Goal: Register for event/course

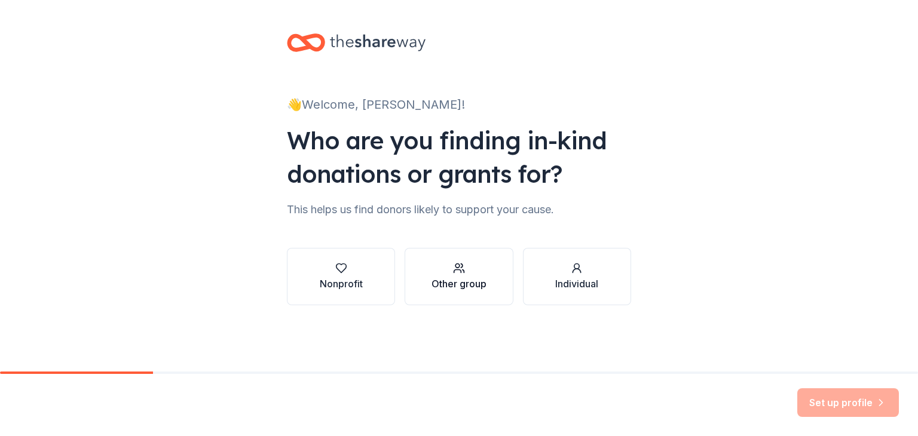
click at [469, 267] on div "button" at bounding box center [459, 268] width 55 height 12
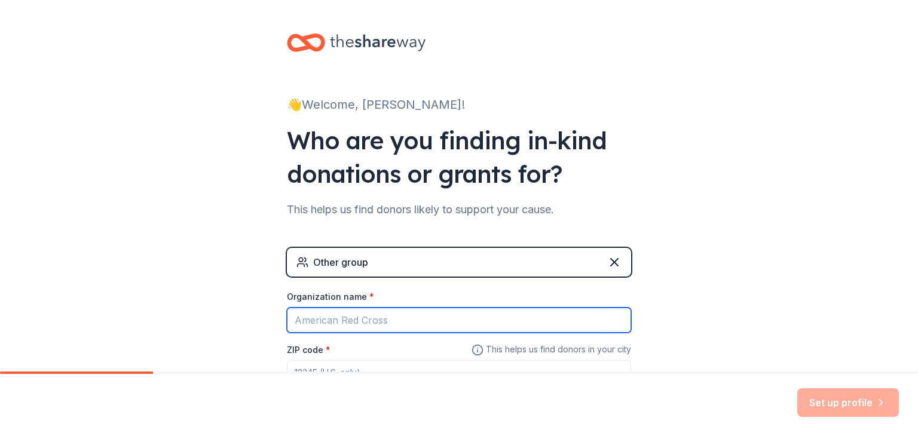
click at [566, 317] on input "Organization name *" at bounding box center [459, 320] width 344 height 25
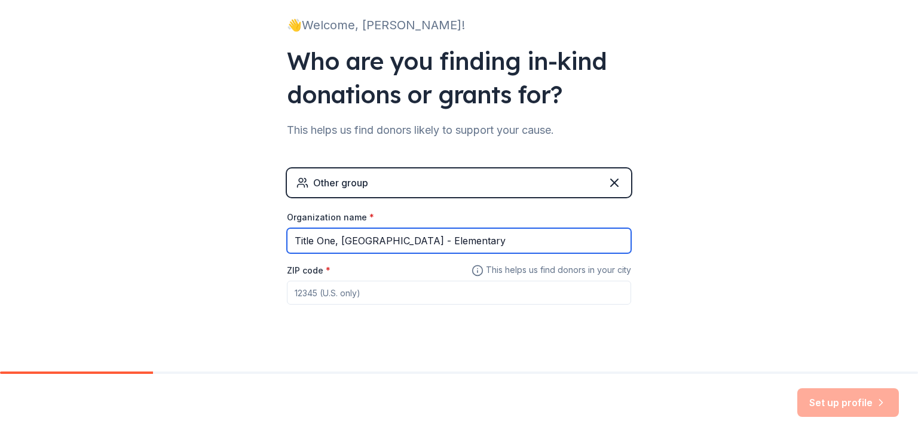
scroll to position [94, 0]
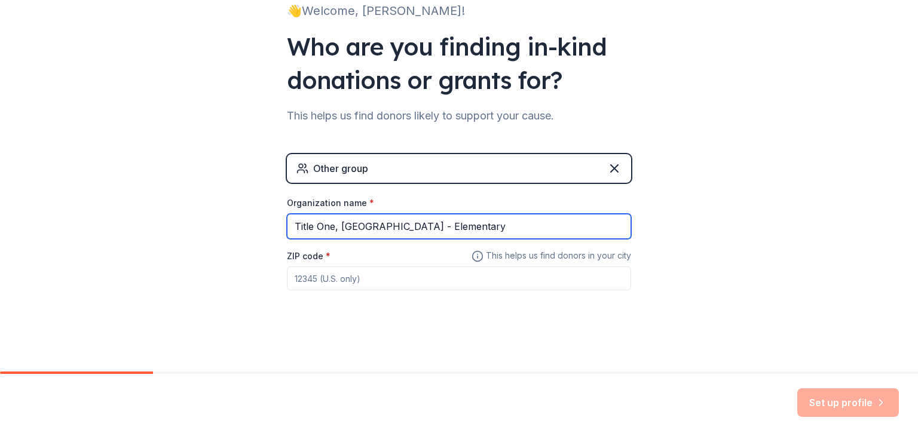
type input "Title One, [GEOGRAPHIC_DATA] - Elementary"
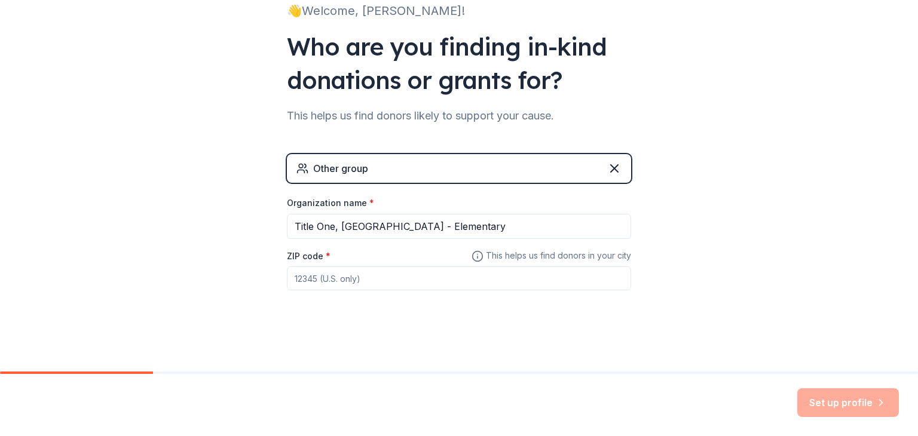
click at [441, 271] on input "ZIP code *" at bounding box center [459, 279] width 344 height 24
type input "76052"
click at [861, 392] on button "Set up profile" at bounding box center [849, 403] width 102 height 29
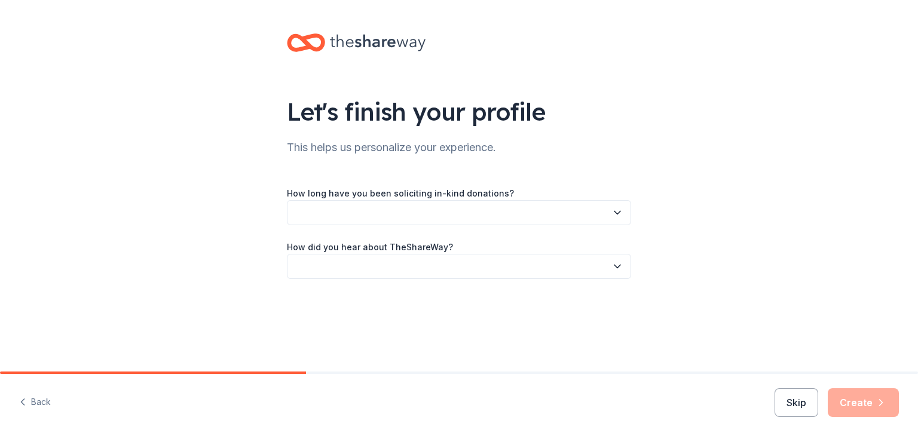
click at [613, 209] on icon "button" at bounding box center [618, 213] width 12 height 12
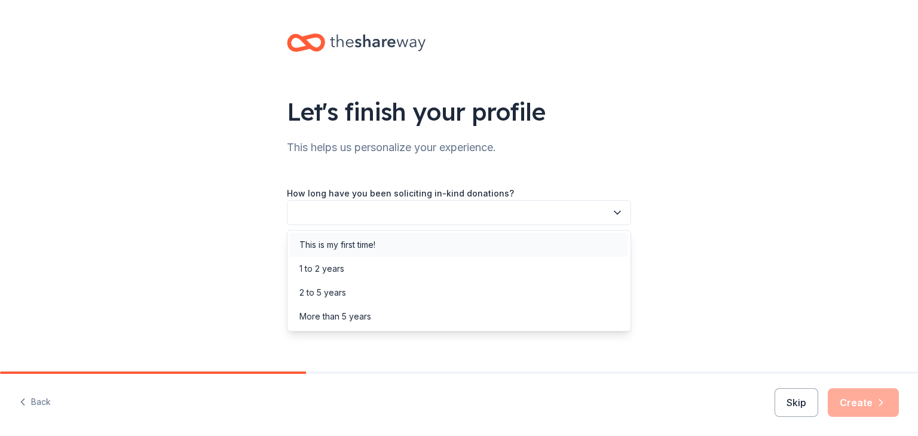
click at [518, 253] on div "This is my first time!" at bounding box center [459, 245] width 338 height 24
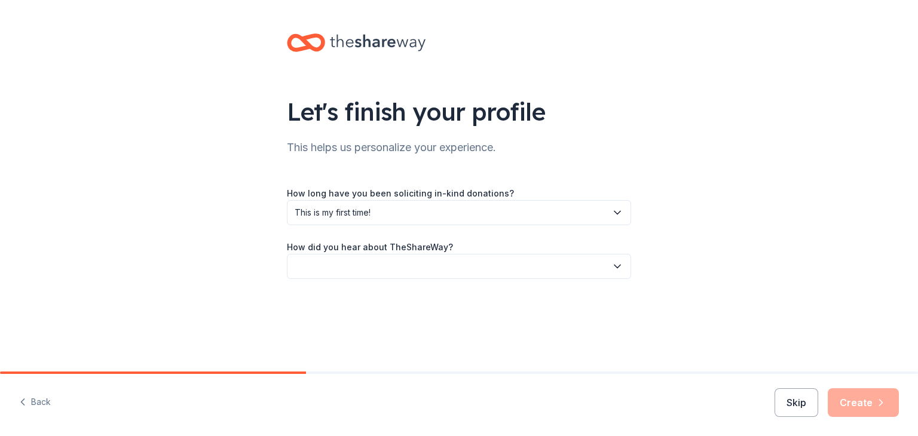
click at [470, 263] on button "button" at bounding box center [459, 266] width 344 height 25
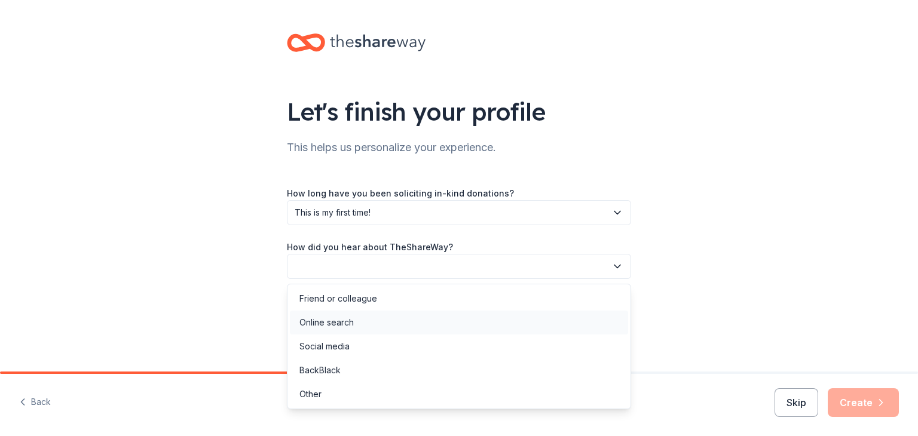
click at [386, 326] on div "Online search" at bounding box center [459, 323] width 338 height 24
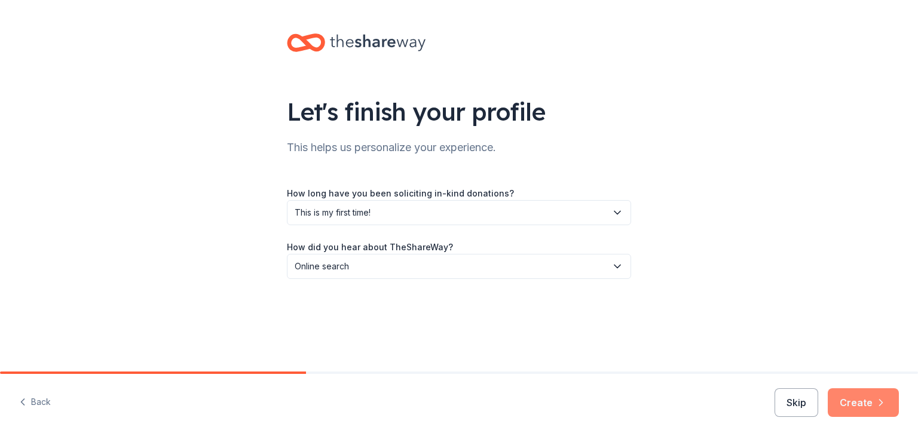
click at [870, 400] on button "Create" at bounding box center [863, 403] width 71 height 29
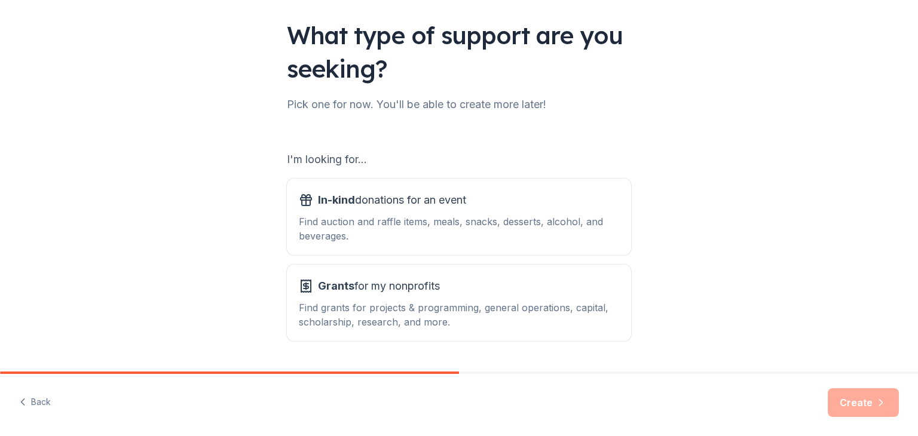
scroll to position [111, 0]
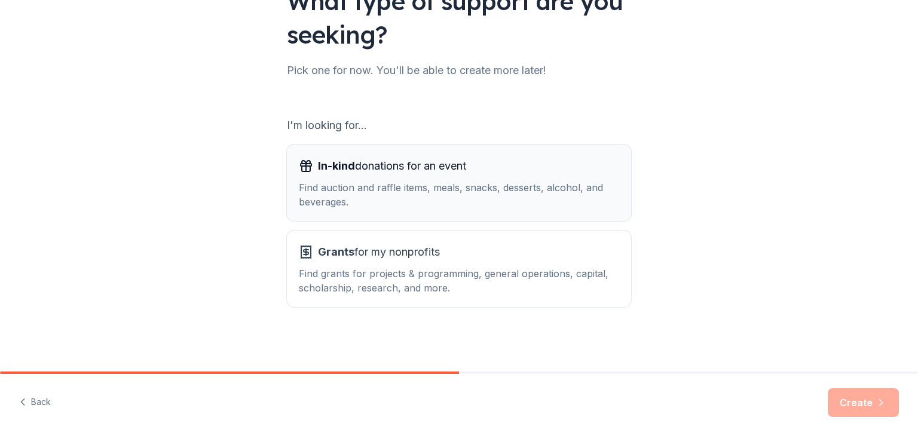
click at [472, 181] on div "Find auction and raffle items, meals, snacks, desserts, alcohol, and beverages." at bounding box center [459, 195] width 320 height 29
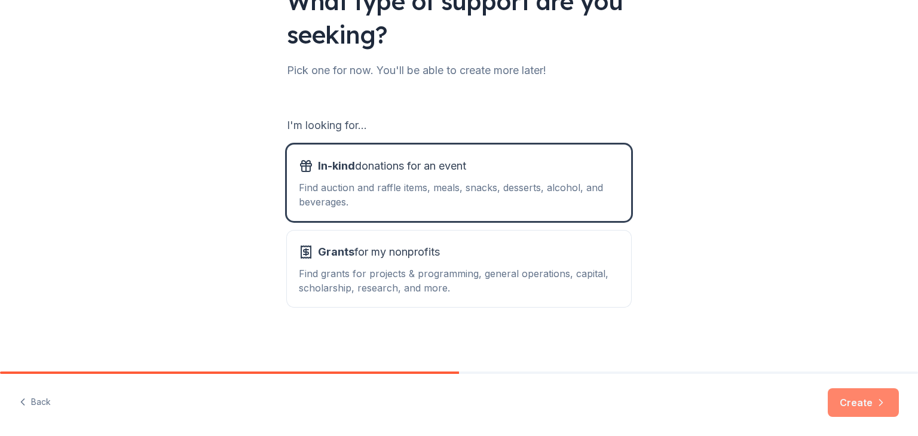
click at [842, 401] on button "Create" at bounding box center [863, 403] width 71 height 29
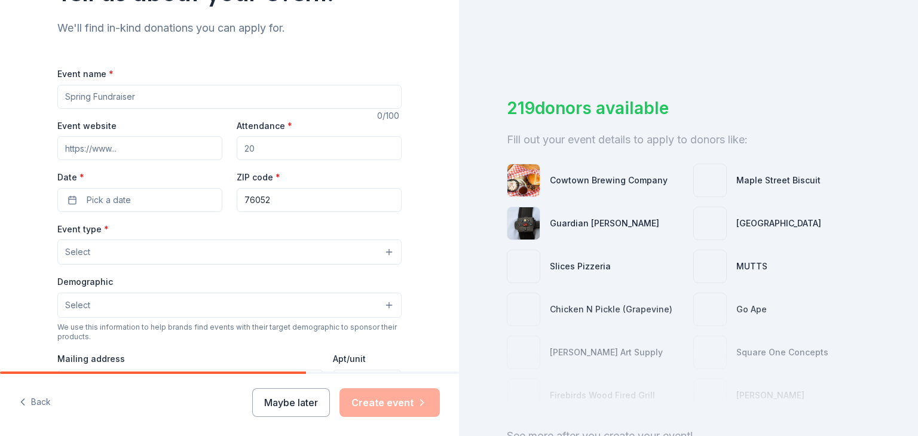
scroll to position [133, 0]
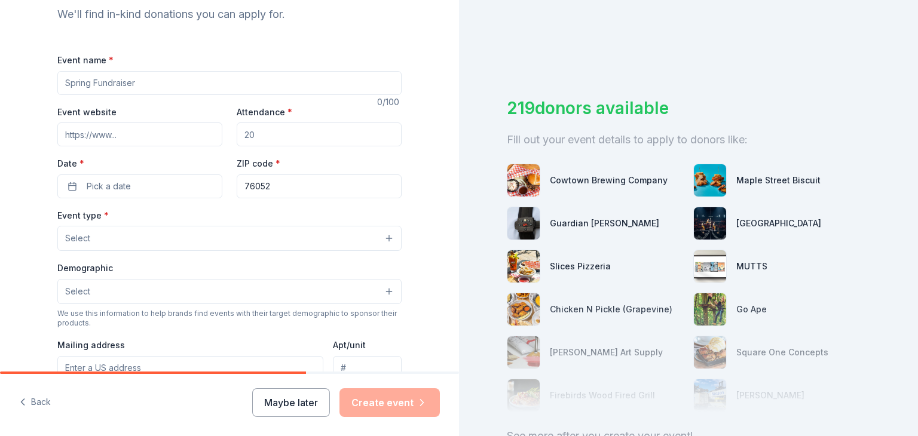
click at [229, 83] on input "Event name *" at bounding box center [229, 83] width 344 height 24
type input "Curriculum Night"
click at [161, 132] on input "Event website" at bounding box center [139, 135] width 165 height 24
type input "[DOMAIN_NAME]"
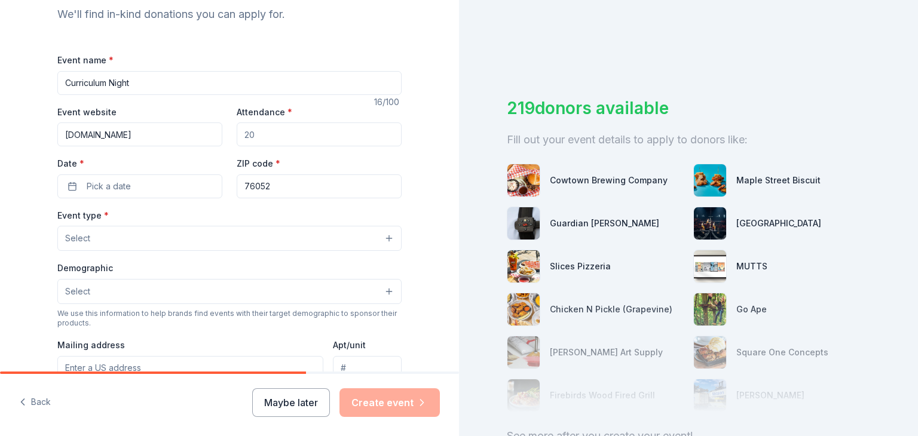
click at [264, 134] on input "Attendance *" at bounding box center [319, 135] width 165 height 24
type input "200"
click at [152, 197] on button "Pick a date" at bounding box center [139, 187] width 165 height 24
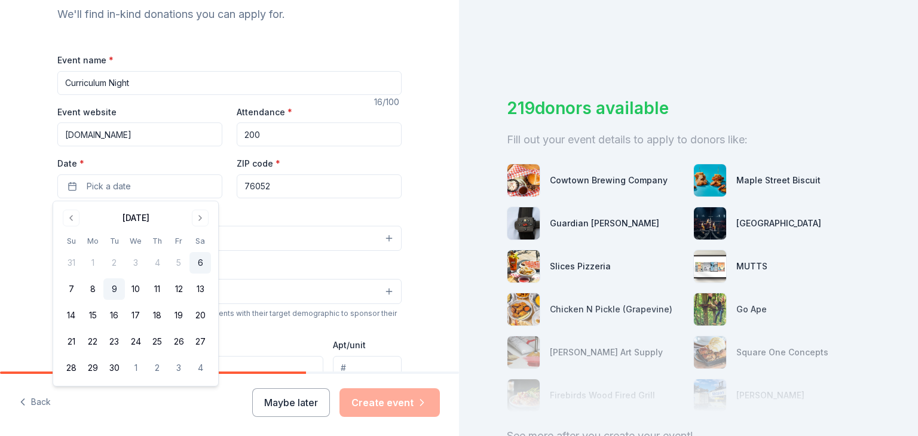
click at [117, 284] on button "9" at bounding box center [114, 290] width 22 height 22
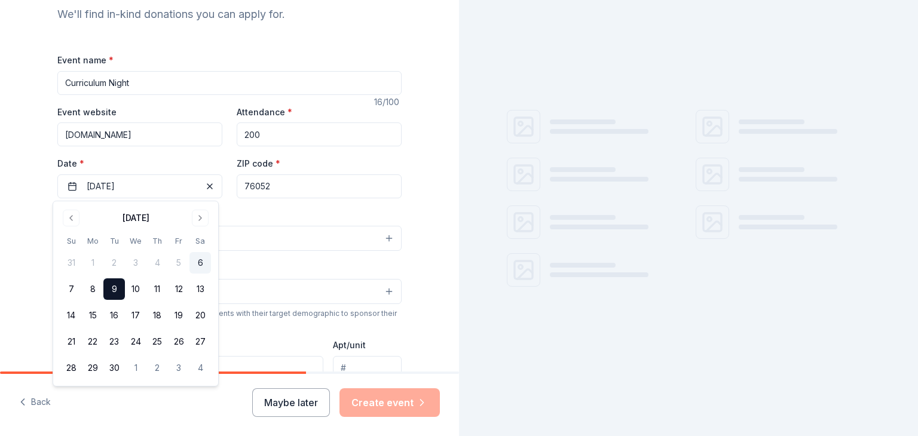
click at [117, 284] on button "9" at bounding box center [114, 290] width 22 height 22
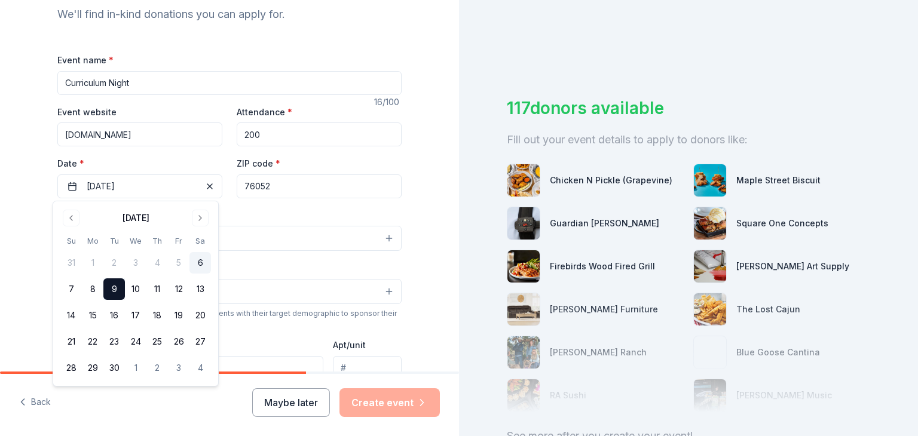
click at [117, 284] on button "9" at bounding box center [114, 290] width 22 height 22
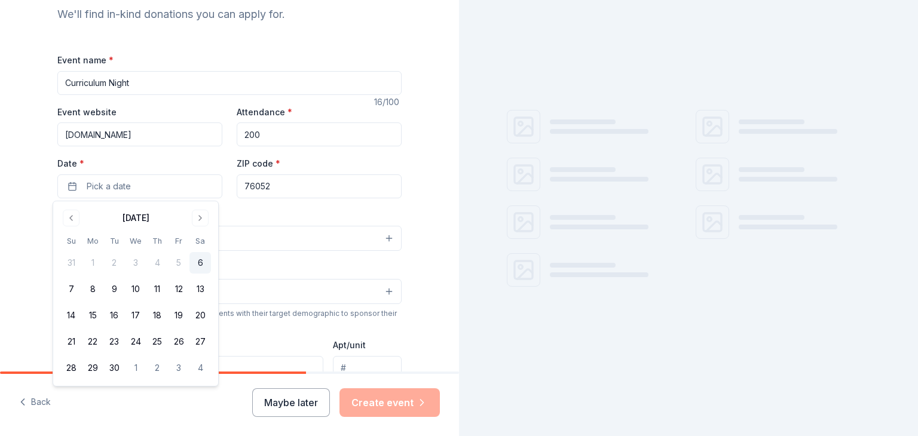
click at [253, 254] on div "Event type * Select Demographic Select We use this information to help brands f…" at bounding box center [229, 334] width 344 height 252
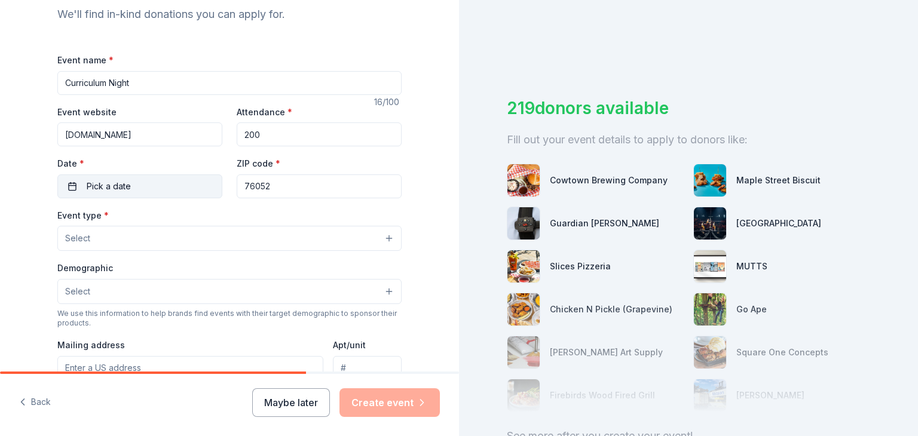
click at [148, 180] on button "Pick a date" at bounding box center [139, 187] width 165 height 24
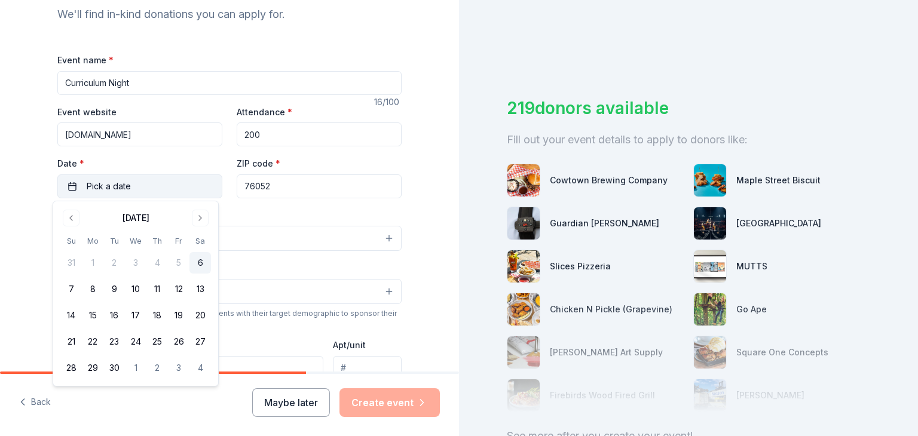
click at [148, 180] on button "Pick a date" at bounding box center [139, 187] width 165 height 24
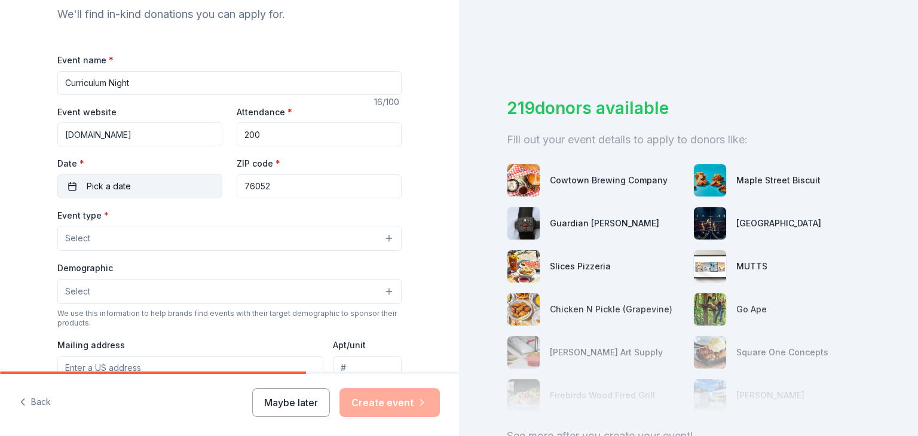
click at [114, 185] on span "Pick a date" at bounding box center [109, 186] width 44 height 14
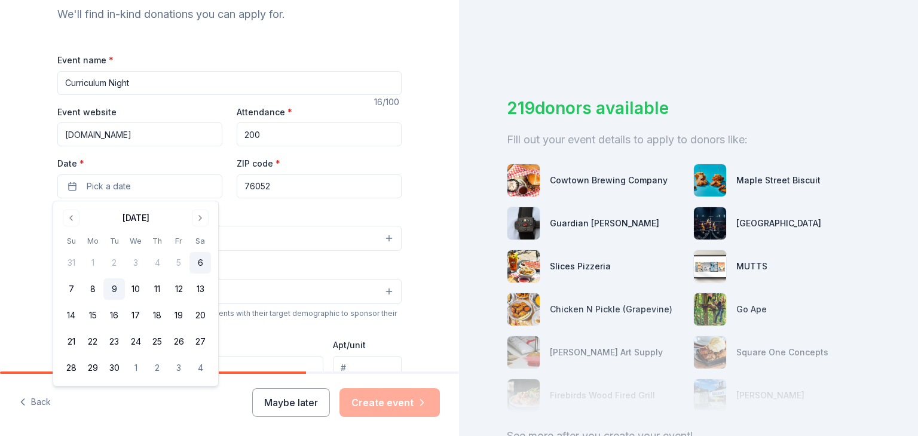
click at [116, 288] on button "9" at bounding box center [114, 290] width 22 height 22
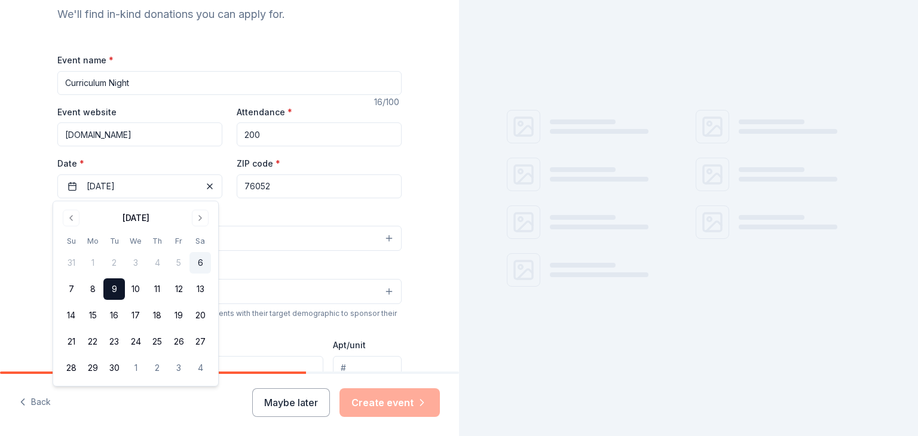
click at [14, 297] on div "Tell us about your event. We'll find in-kind donations you can apply for. Event…" at bounding box center [229, 265] width 459 height 796
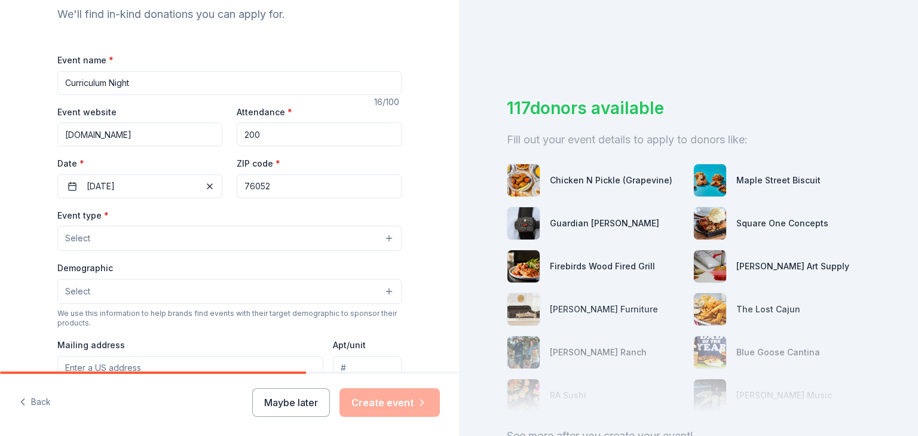
click at [108, 242] on button "Select" at bounding box center [229, 238] width 344 height 25
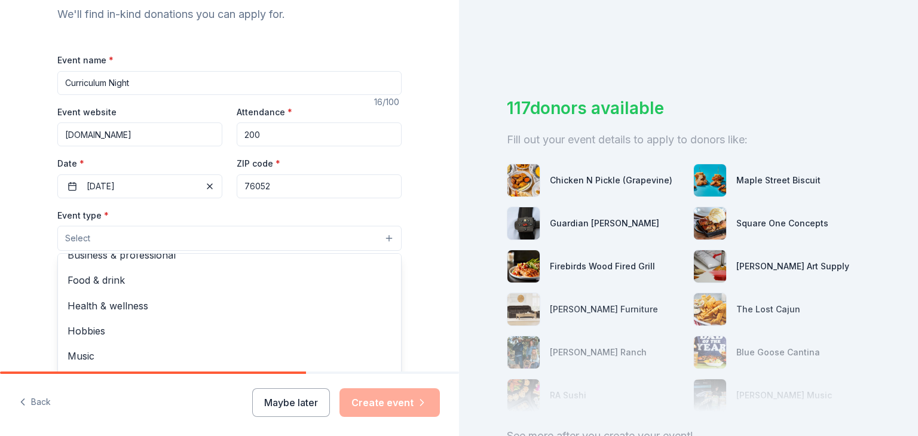
scroll to position [0, 0]
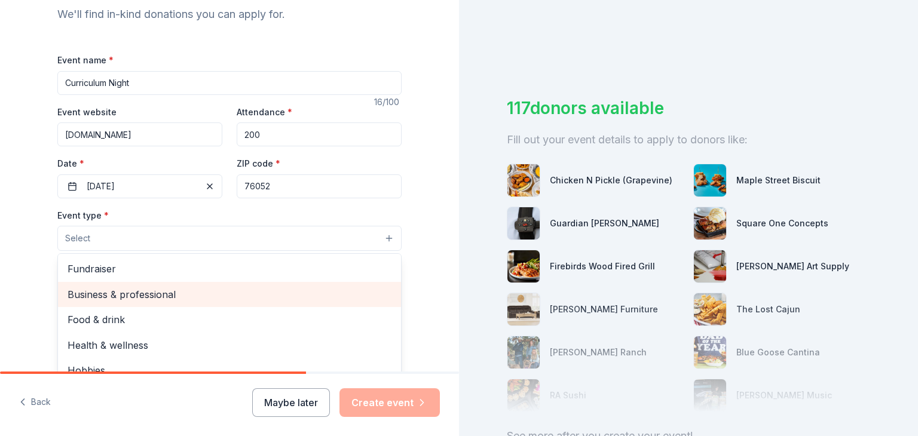
click at [97, 300] on span "Business & professional" at bounding box center [230, 295] width 324 height 16
click at [97, 300] on span "Food & drink" at bounding box center [230, 296] width 324 height 16
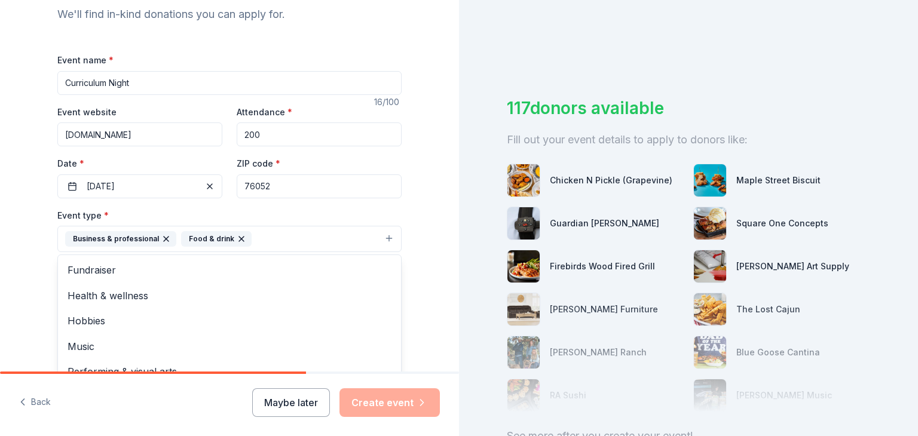
click at [8, 285] on div "Tell us about your event. We'll find in-kind donations you can apply for. Event…" at bounding box center [229, 265] width 459 height 797
click at [101, 304] on button "Select" at bounding box center [229, 292] width 344 height 25
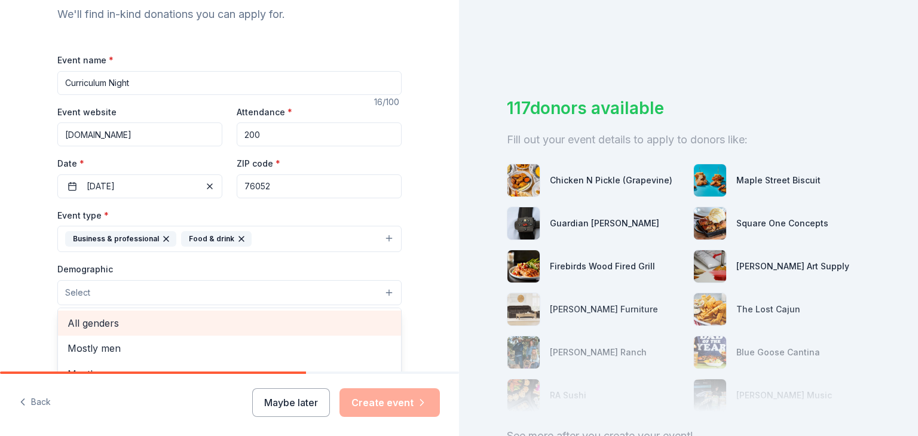
click at [244, 326] on span "All genders" at bounding box center [230, 324] width 324 height 16
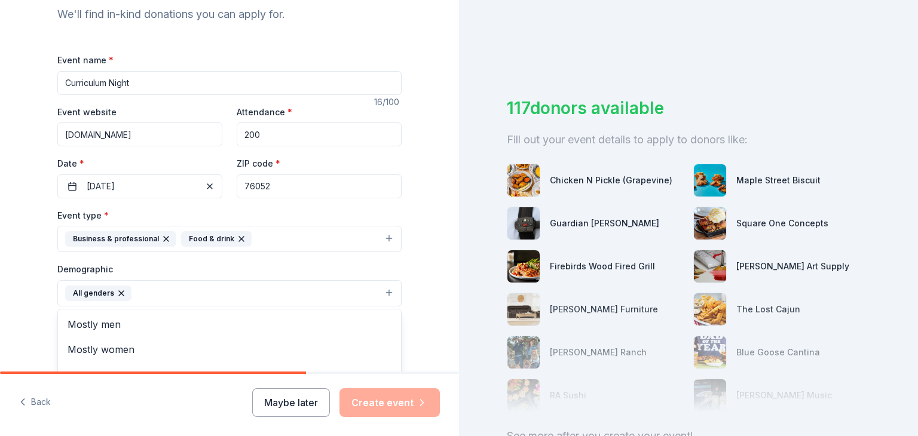
click at [38, 283] on div "Tell us about your event. We'll find in-kind donations you can apply for. Event…" at bounding box center [229, 266] width 383 height 798
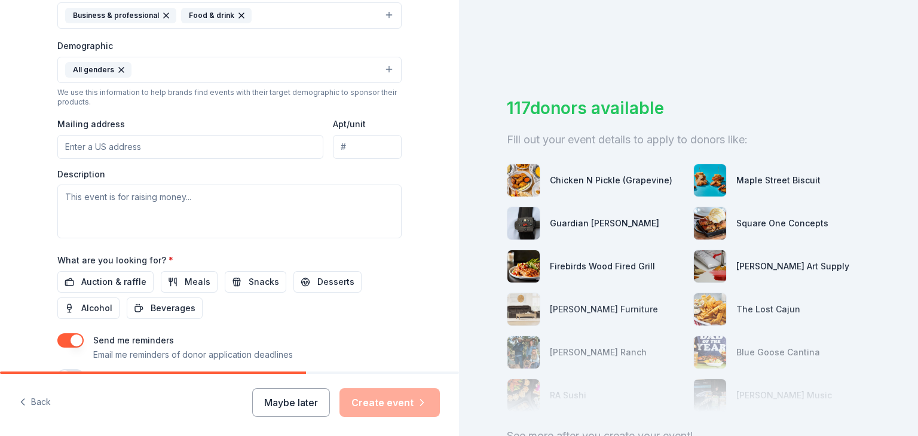
scroll to position [426, 0]
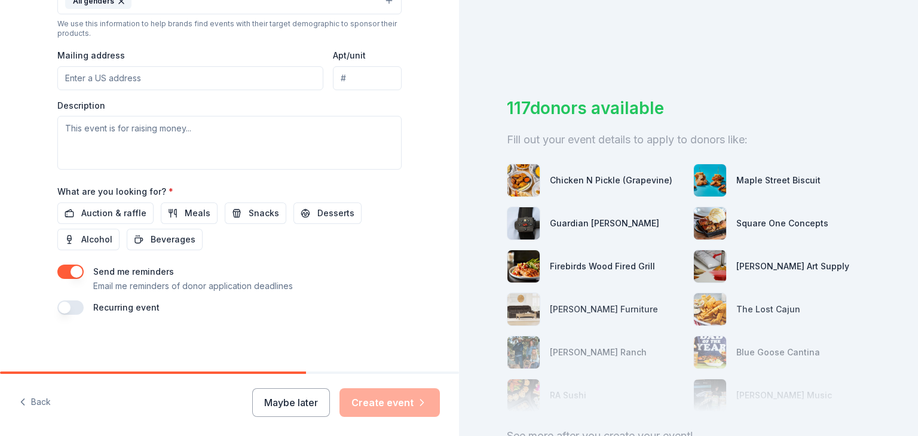
click at [105, 80] on input "Mailing address" at bounding box center [190, 78] width 266 height 24
type input "[STREET_ADDRESS][PERSON_NAME][PERSON_NAME]"
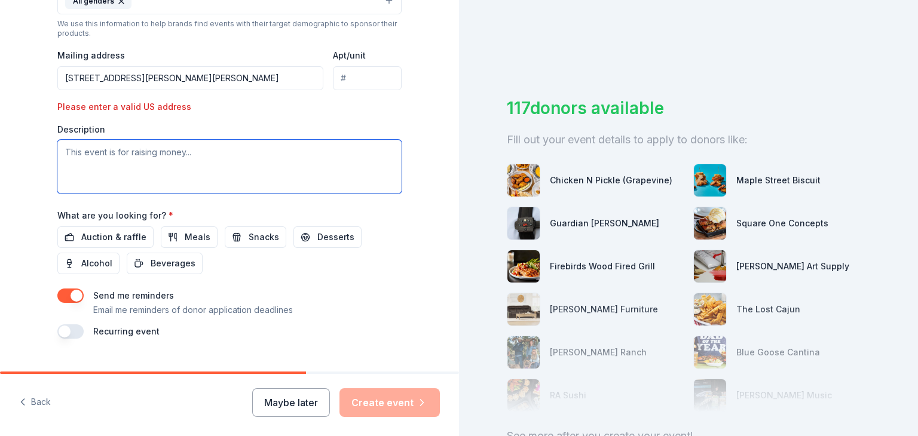
click at [110, 152] on textarea at bounding box center [229, 167] width 344 height 54
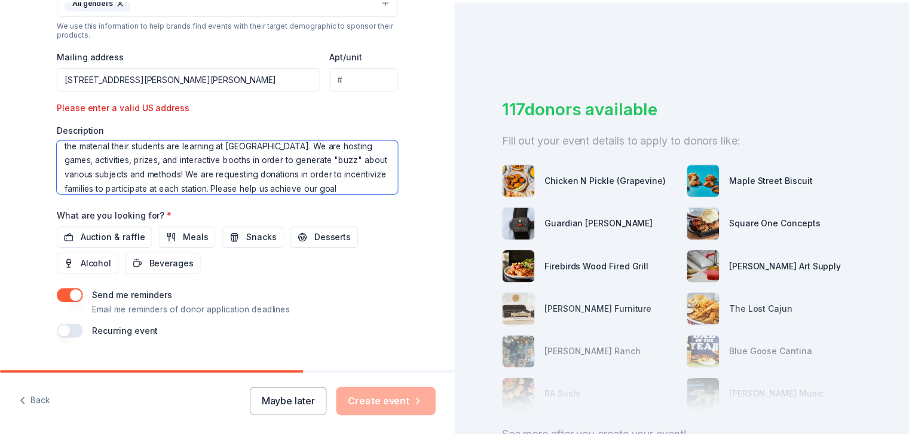
scroll to position [36, 0]
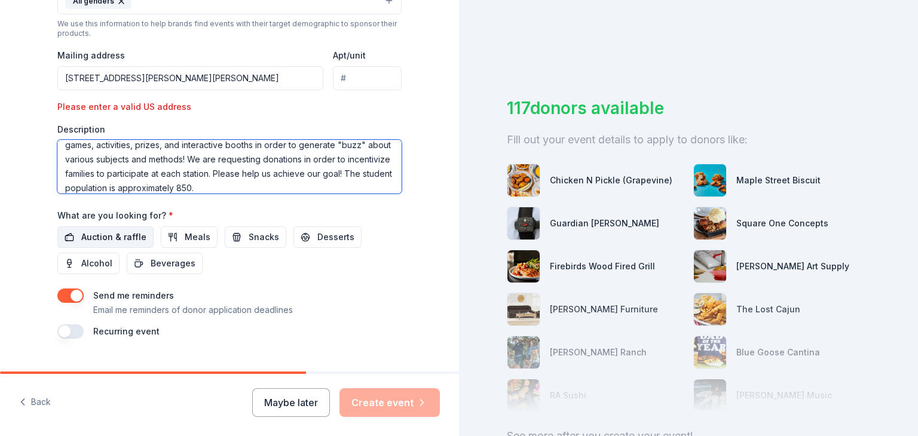
type textarea "Curriculum Night is an opportunity for parents to learn the scope and sequence …"
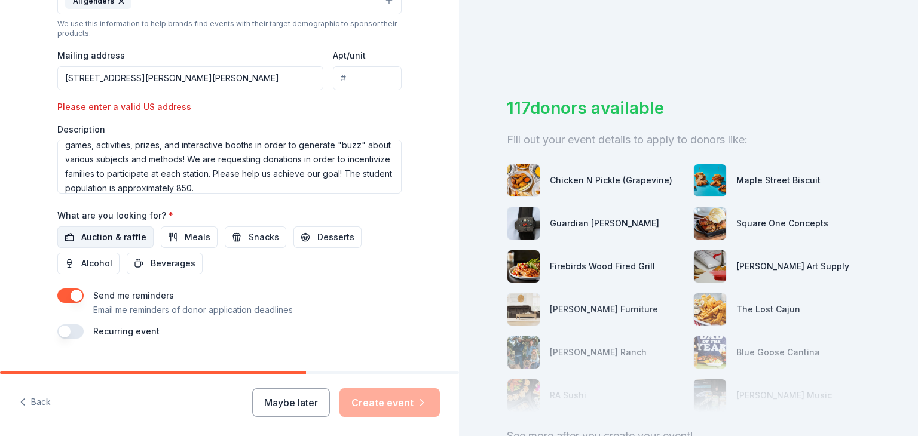
click at [121, 233] on span "Auction & raffle" at bounding box center [113, 237] width 65 height 14
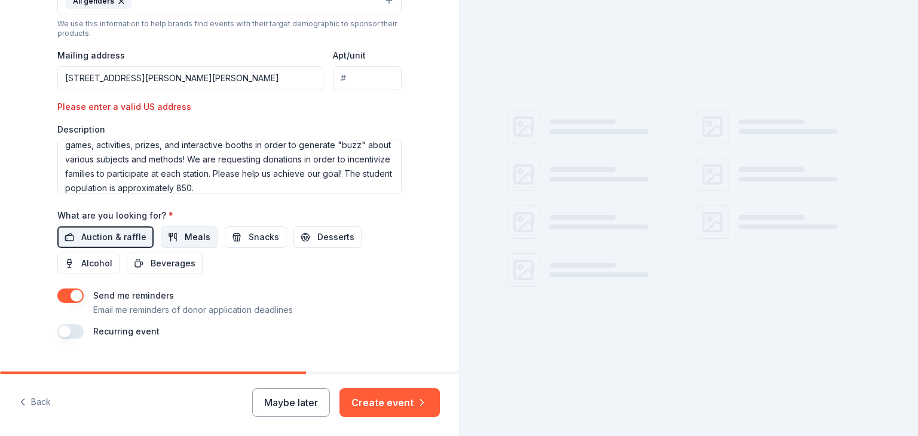
click at [165, 235] on button "Meals" at bounding box center [189, 238] width 57 height 22
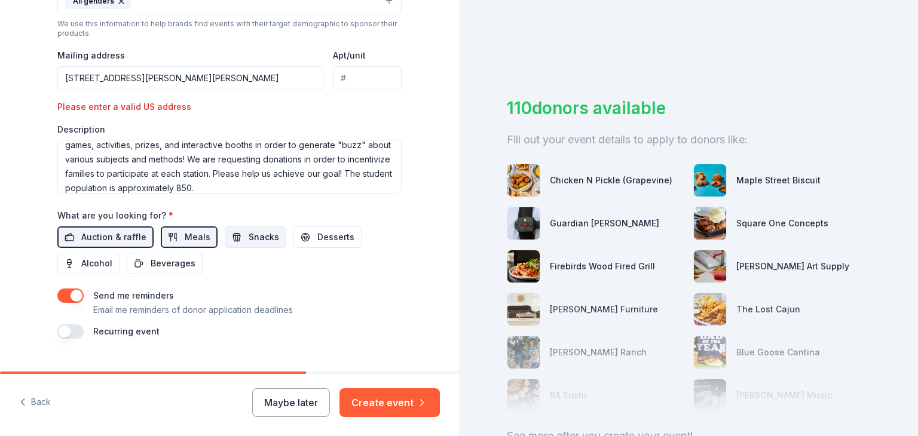
click at [249, 230] on span "Snacks" at bounding box center [264, 237] width 30 height 14
click at [325, 245] on button "Desserts" at bounding box center [328, 238] width 68 height 22
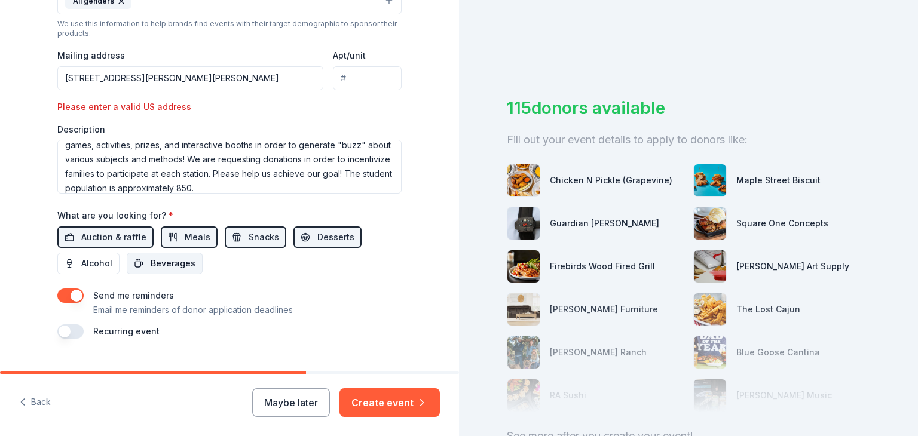
click at [174, 259] on span "Beverages" at bounding box center [173, 263] width 45 height 14
click at [390, 406] on button "Create event" at bounding box center [390, 403] width 100 height 29
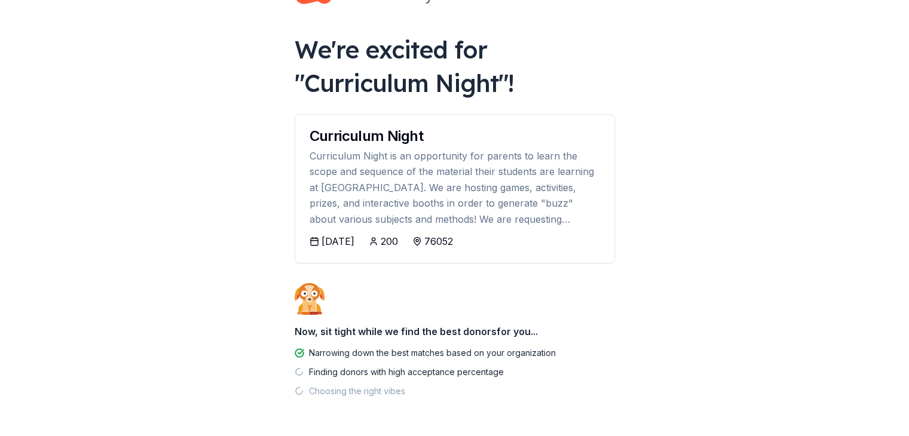
scroll to position [84, 0]
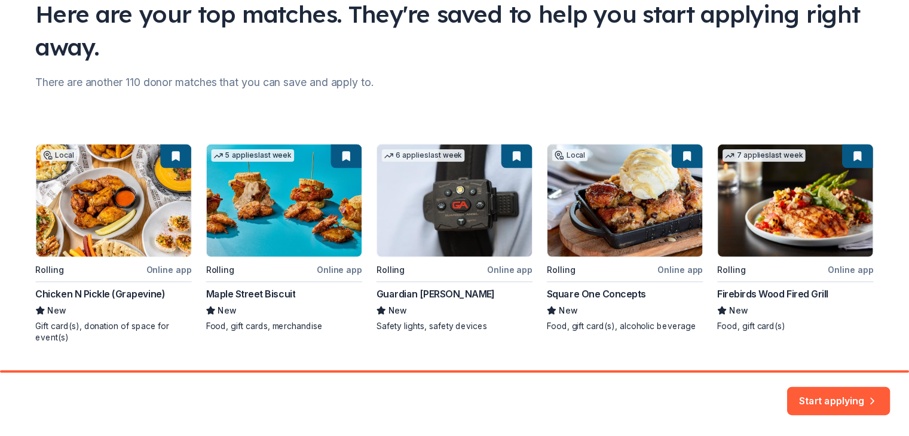
scroll to position [131, 0]
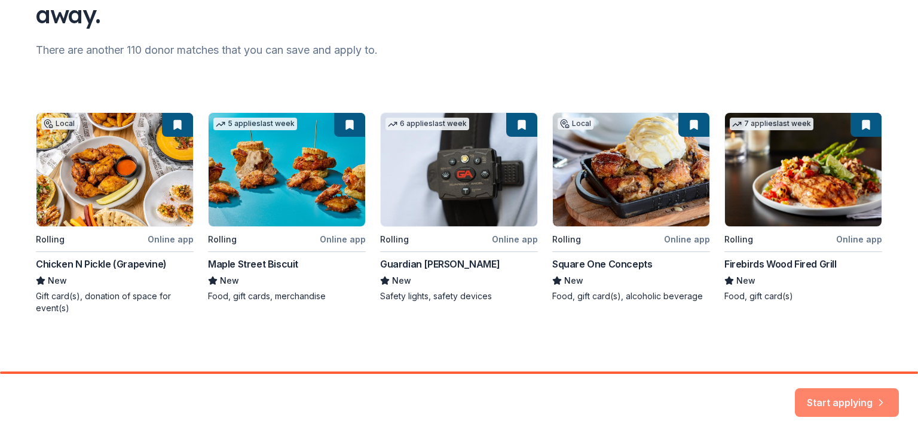
click at [821, 400] on button "Start applying" at bounding box center [847, 395] width 104 height 29
click at [821, 400] on div "Start applying" at bounding box center [847, 403] width 104 height 29
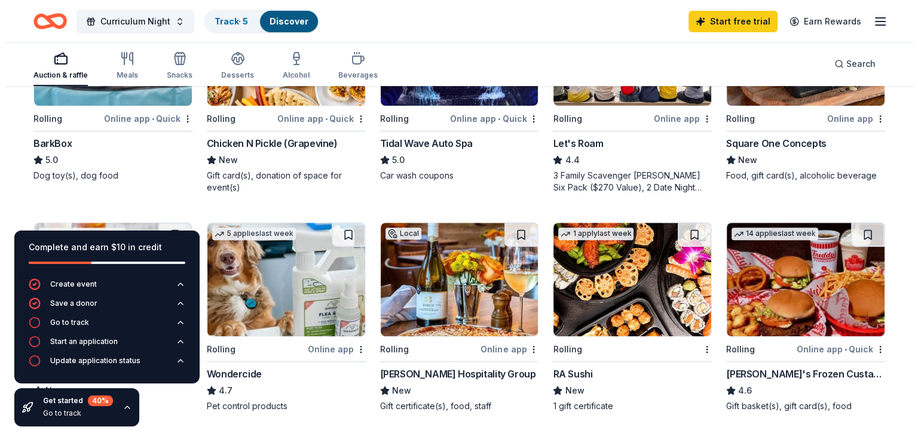
scroll to position [459, 0]
